Goal: Transaction & Acquisition: Purchase product/service

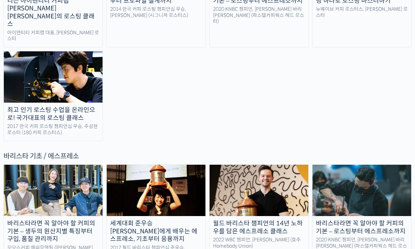
scroll to position [827, 0]
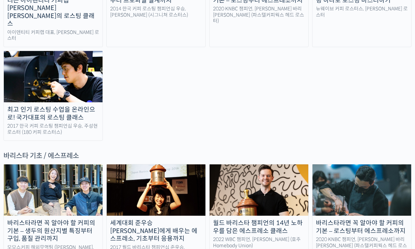
click at [246, 164] on img at bounding box center [259, 189] width 99 height 51
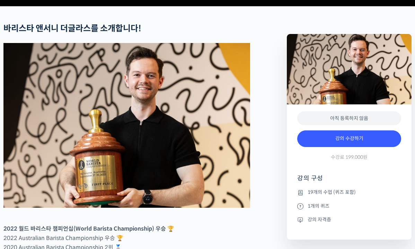
scroll to position [277, 0]
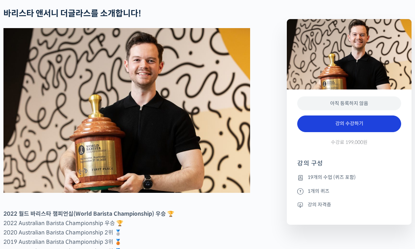
click at [318, 132] on link "강의 수강하기" at bounding box center [350, 123] width 104 height 17
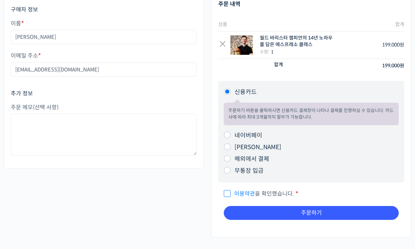
scroll to position [78, 0]
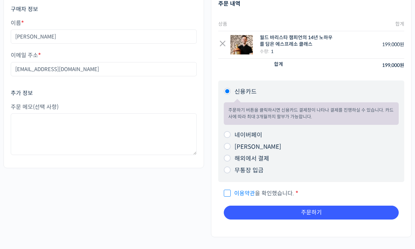
click at [227, 156] on input "해외에서 결제" at bounding box center [227, 158] width 7 height 7
radio input "true"
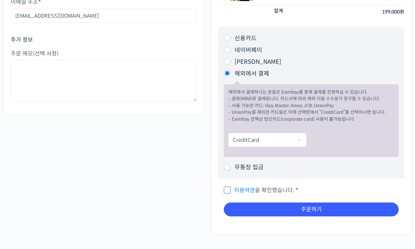
scroll to position [131, 0]
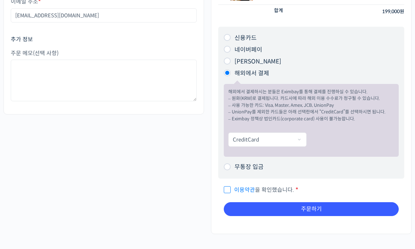
click at [256, 191] on span "이용약관 을 확인했습니다." at bounding box center [259, 189] width 70 height 7
click at [229, 189] on input "이용약관 을 확인했습니다. *" at bounding box center [226, 187] width 5 height 5
checkbox input "true"
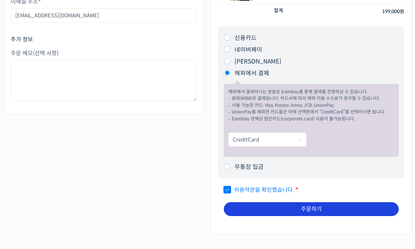
click at [259, 207] on button "주문하기" at bounding box center [311, 209] width 175 height 14
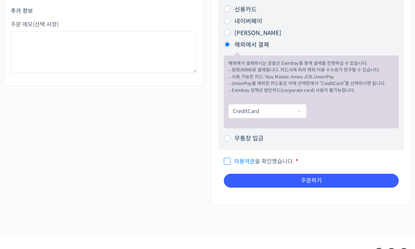
click at [245, 158] on link "이용약관" at bounding box center [244, 161] width 21 height 7
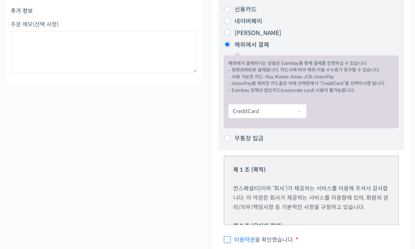
click at [228, 236] on span "이용약관 을 확인했습니다." at bounding box center [259, 239] width 70 height 7
click at [228, 236] on input "이용약관 을 확인했습니다. *" at bounding box center [226, 236] width 5 height 5
checkbox input "true"
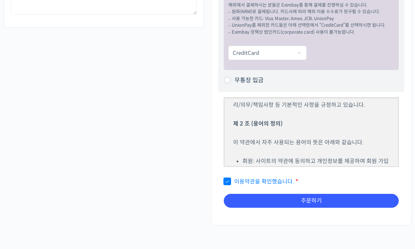
scroll to position [190, 0]
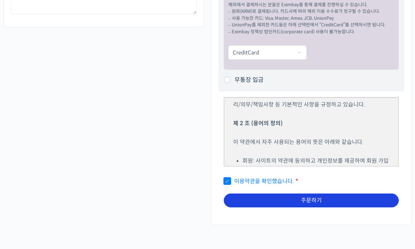
click at [324, 197] on button "주문하기" at bounding box center [311, 201] width 175 height 14
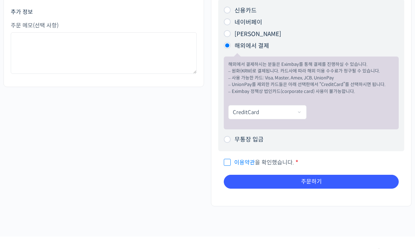
scroll to position [131, 0]
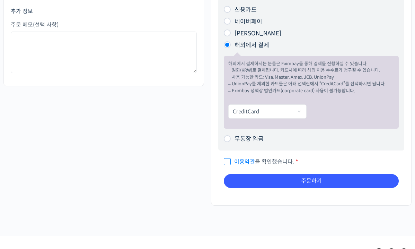
click at [230, 158] on span "이용약관 을 확인했습니다." at bounding box center [259, 161] width 70 height 7
click at [229, 158] on input "이용약관 을 확인했습니다. *" at bounding box center [226, 158] width 5 height 5
checkbox input "true"
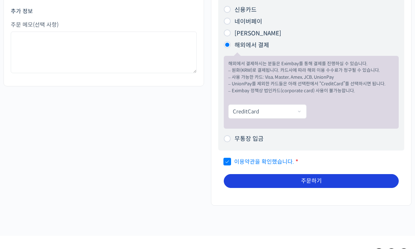
click at [238, 180] on button "주문하기" at bounding box center [311, 181] width 175 height 14
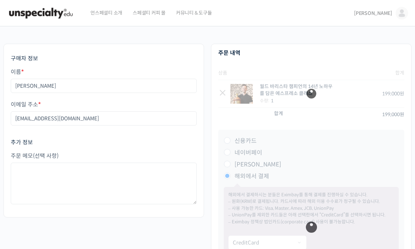
scroll to position [131, 0]
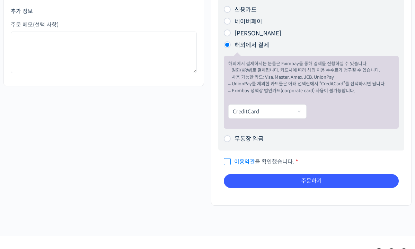
click at [227, 161] on span "이용약관 을 확인했습니다." at bounding box center [259, 161] width 70 height 7
click at [227, 161] on input "이용약관 을 확인했습니다. *" at bounding box center [226, 158] width 5 height 5
checkbox input "true"
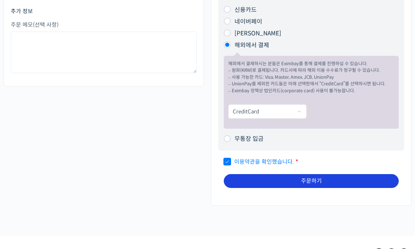
click at [237, 180] on button "주문하기" at bounding box center [311, 181] width 175 height 14
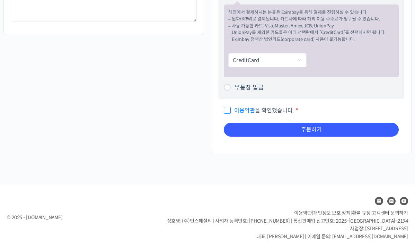
scroll to position [182, 0]
click at [226, 109] on span "이용약관 을 확인했습니다." at bounding box center [259, 110] width 70 height 7
click at [226, 109] on input "이용약관 을 확인했습니다. *" at bounding box center [226, 107] width 5 height 5
checkbox input "true"
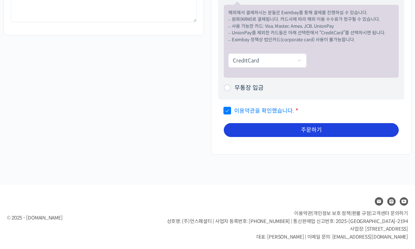
click at [235, 123] on button "주문하기" at bounding box center [311, 130] width 175 height 14
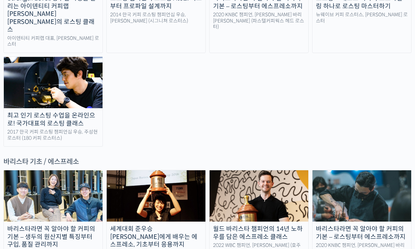
scroll to position [828, 0]
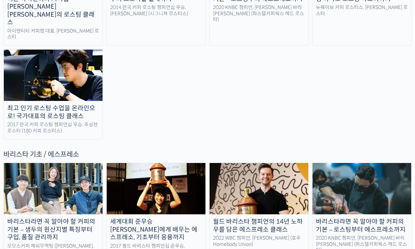
click at [249, 163] on img at bounding box center [259, 188] width 99 height 51
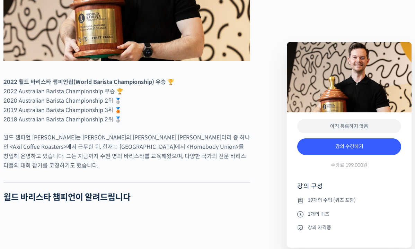
scroll to position [431, 0]
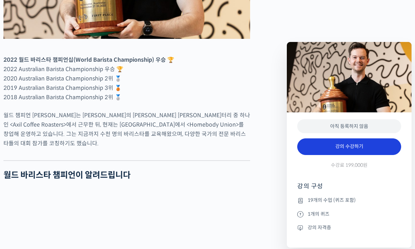
click at [312, 151] on link "강의 수강하기" at bounding box center [350, 146] width 104 height 17
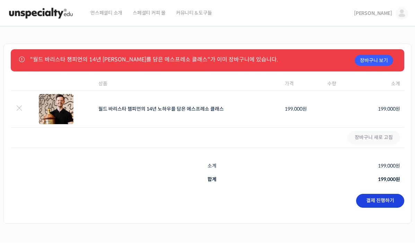
click at [362, 201] on link "결제 진행하기" at bounding box center [381, 201] width 48 height 14
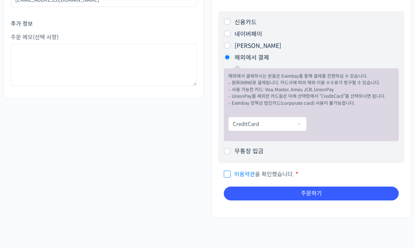
scroll to position [121, 0]
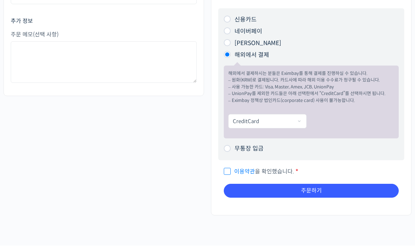
click at [229, 171] on span "이용약관 을 확인했습니다." at bounding box center [259, 171] width 70 height 7
click at [229, 171] on input "이용약관 을 확인했습니다. *" at bounding box center [226, 168] width 5 height 5
checkbox input "true"
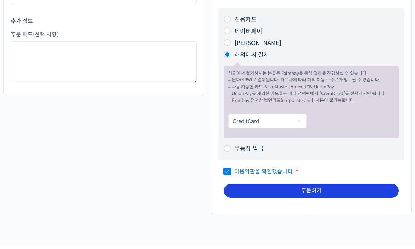
click at [243, 185] on button "주문하기" at bounding box center [311, 191] width 175 height 14
